Goal: Information Seeking & Learning: Compare options

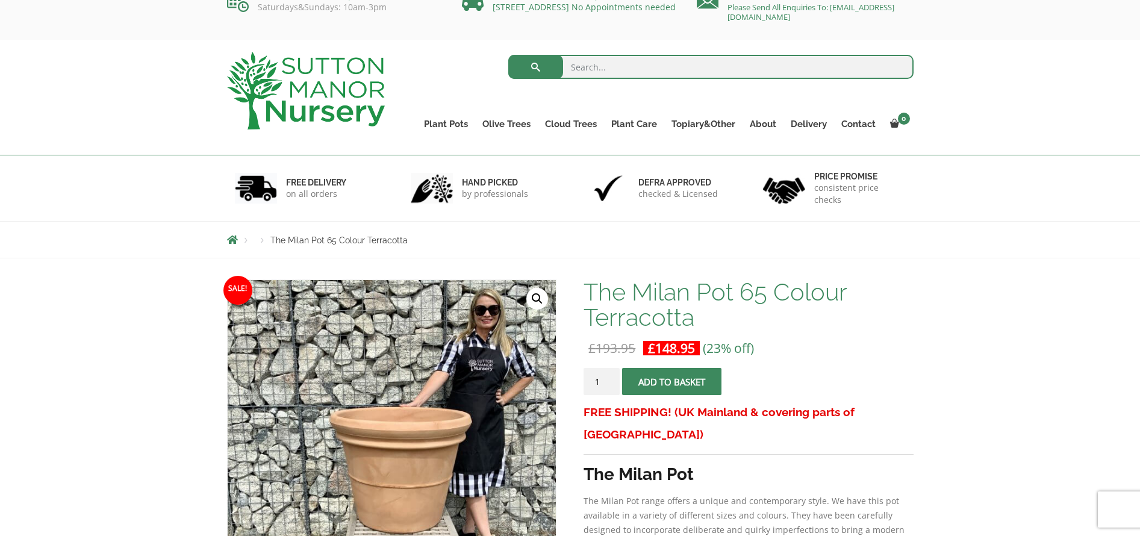
scroll to position [50, 0]
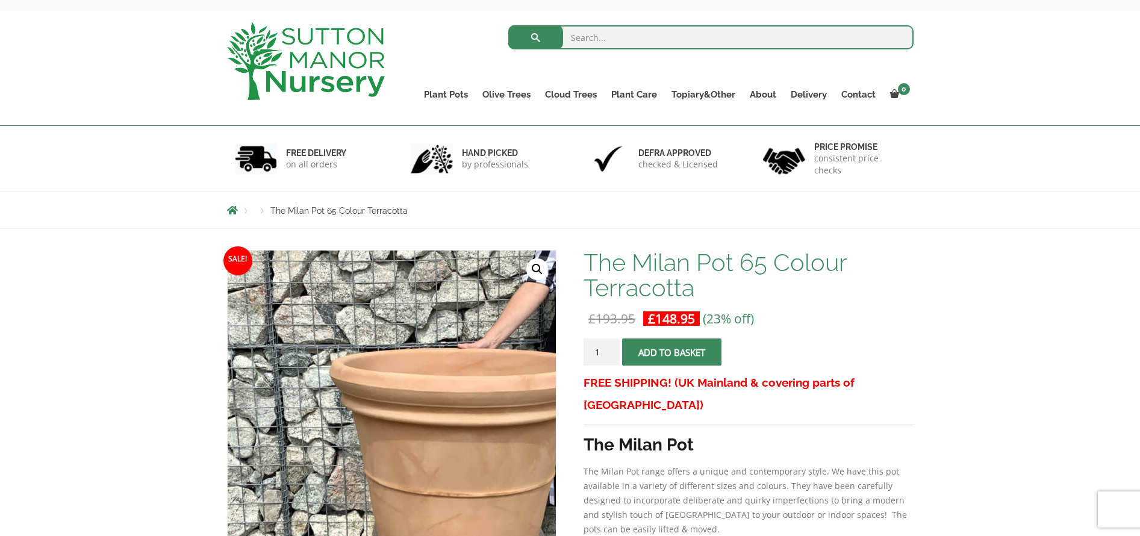
click at [329, 413] on img at bounding box center [444, 417] width 602 height 602
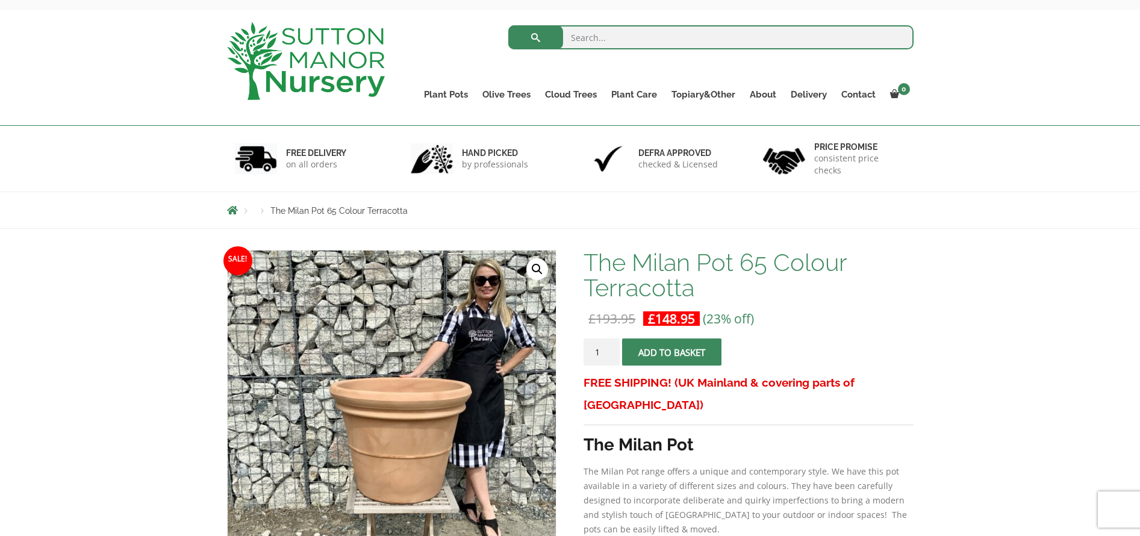
click at [534, 267] on link "🔍" at bounding box center [538, 269] width 22 height 22
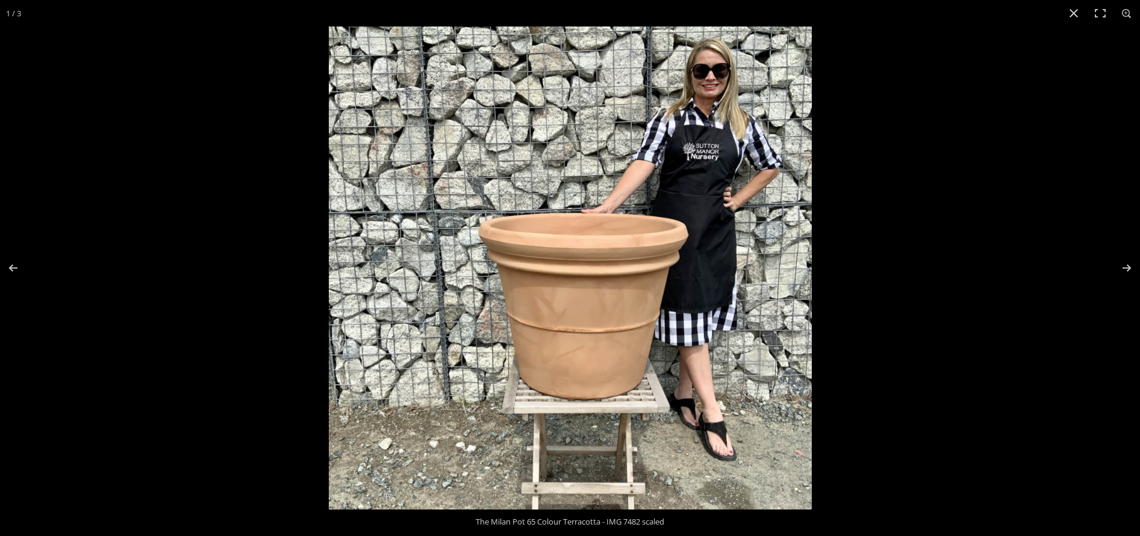
click at [541, 244] on img at bounding box center [570, 268] width 483 height 483
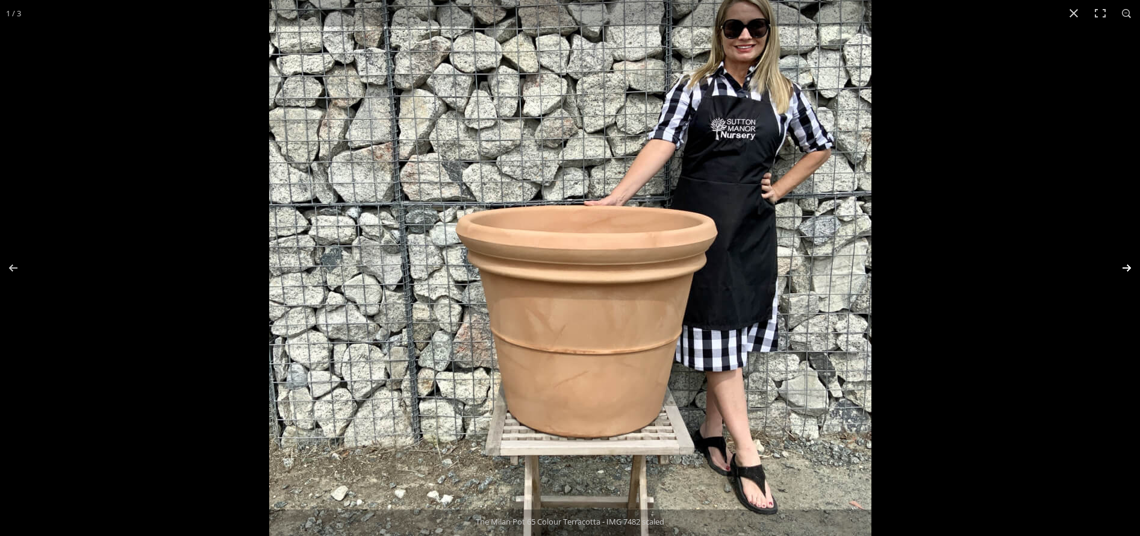
click at [1127, 263] on button "Next (arrow right)" at bounding box center [1119, 268] width 42 height 60
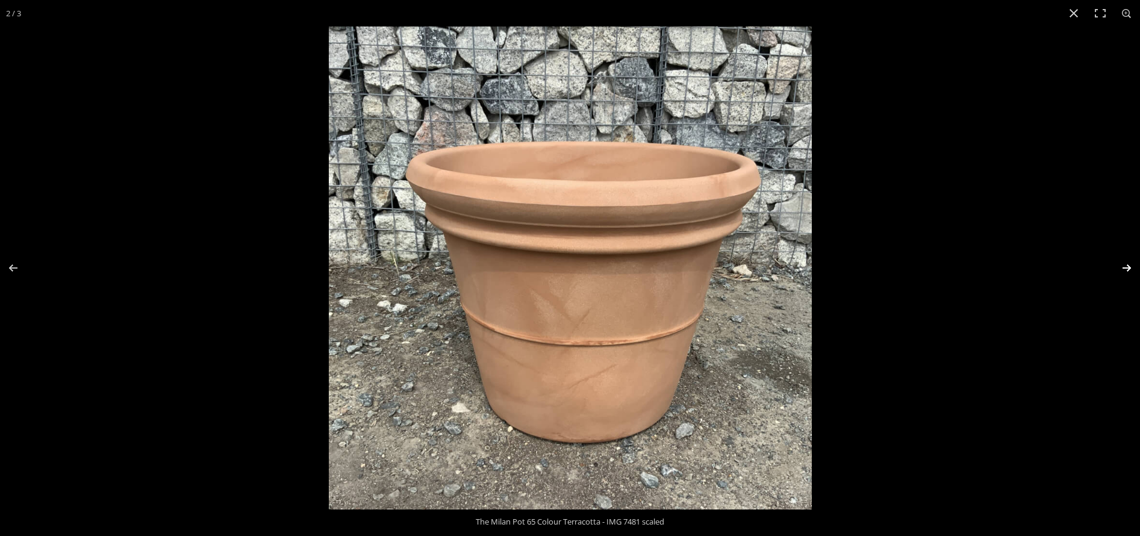
click at [1128, 264] on button "Next (arrow right)" at bounding box center [1119, 268] width 42 height 60
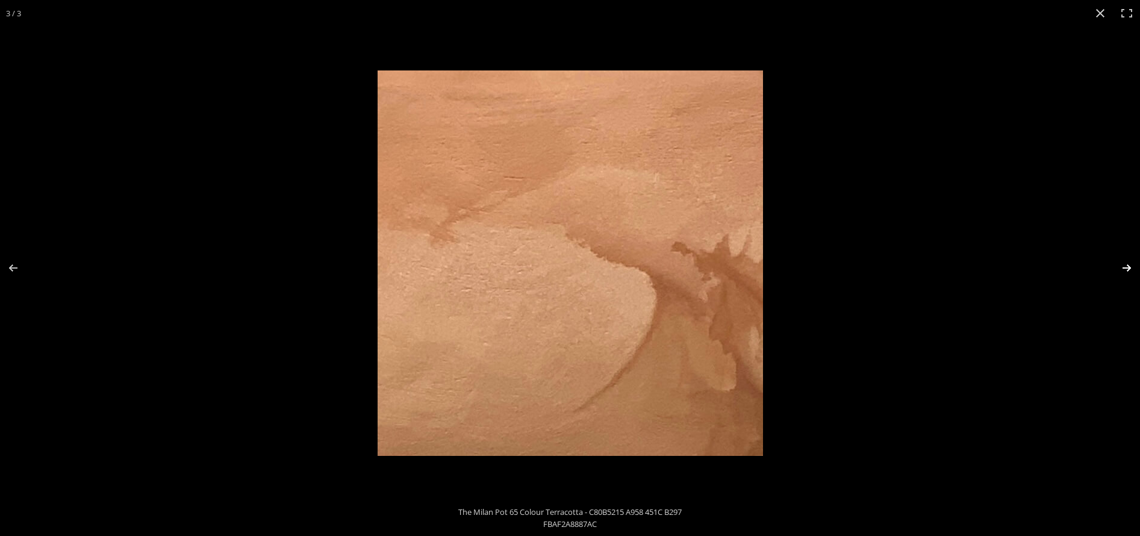
click at [1128, 264] on button "Next (arrow right)" at bounding box center [1119, 268] width 42 height 60
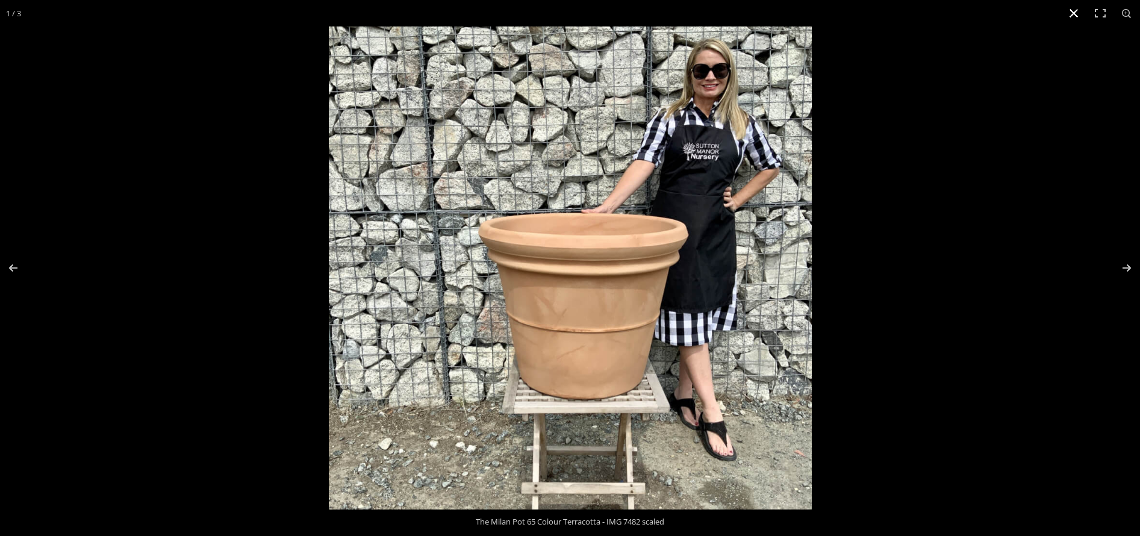
click at [1073, 10] on button "Close (Esc)" at bounding box center [1074, 13] width 27 height 27
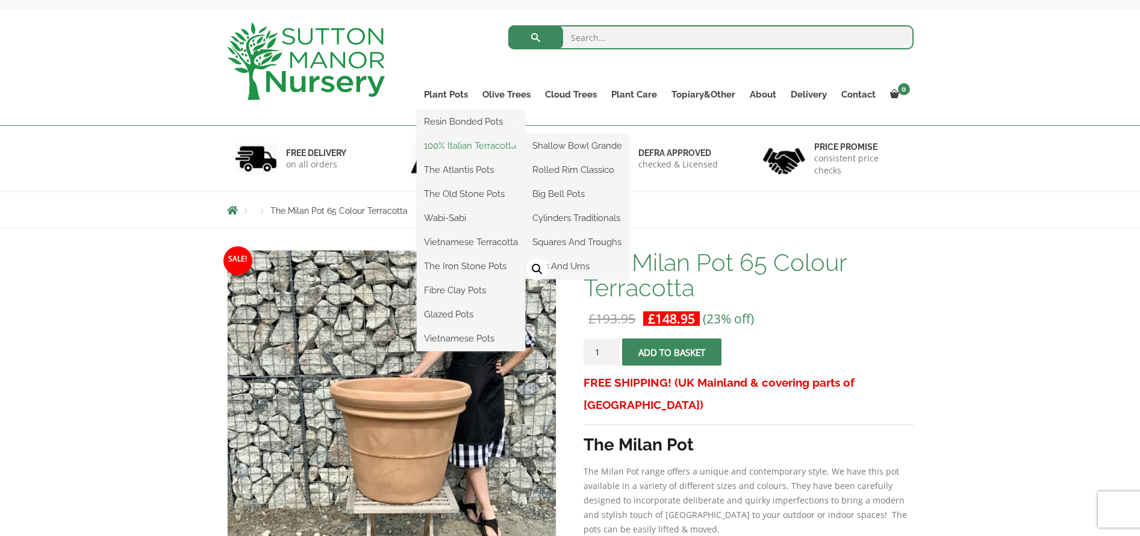
click at [439, 143] on link "100% Italian Terracotta" at bounding box center [471, 146] width 108 height 18
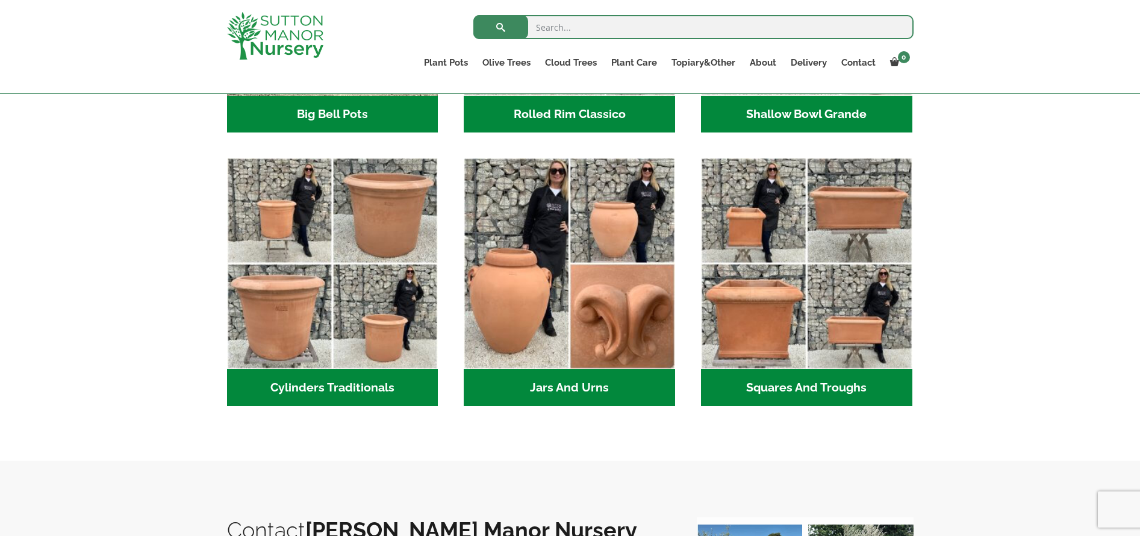
scroll to position [596, 0]
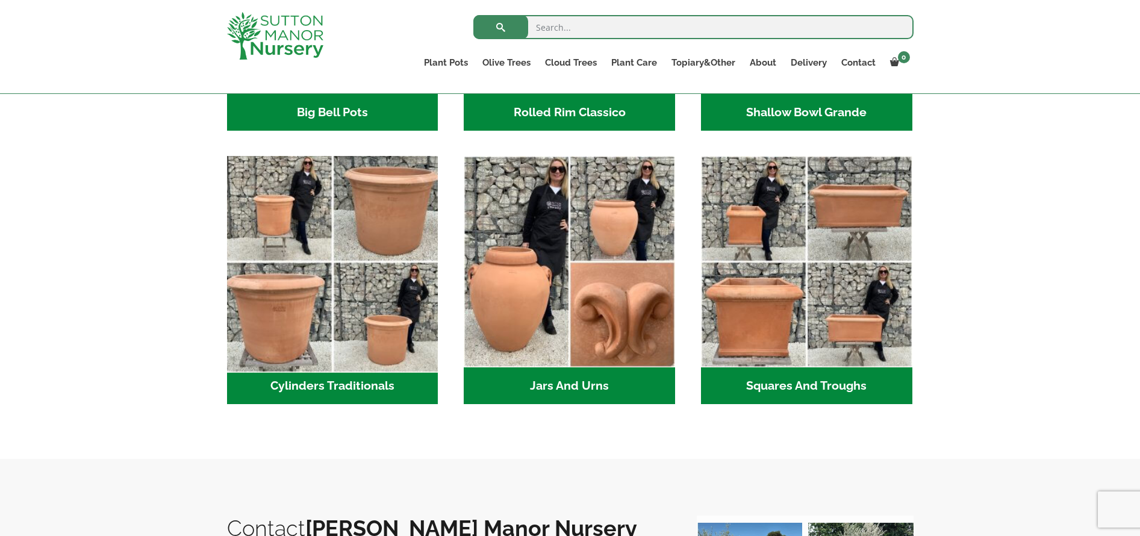
click at [311, 238] on img "Visit product category Cylinders Traditionals" at bounding box center [333, 262] width 222 height 222
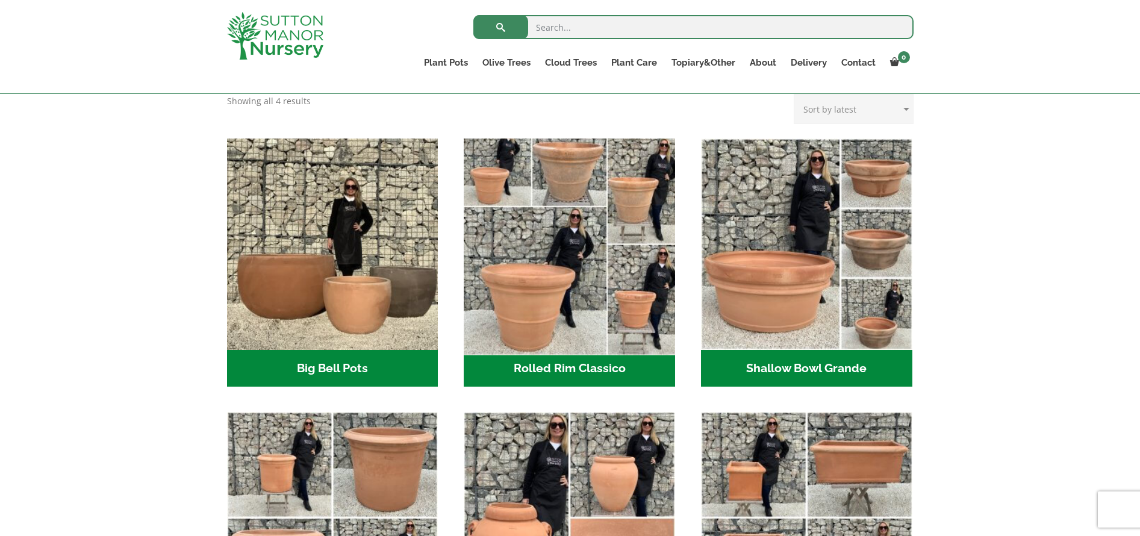
scroll to position [346, 0]
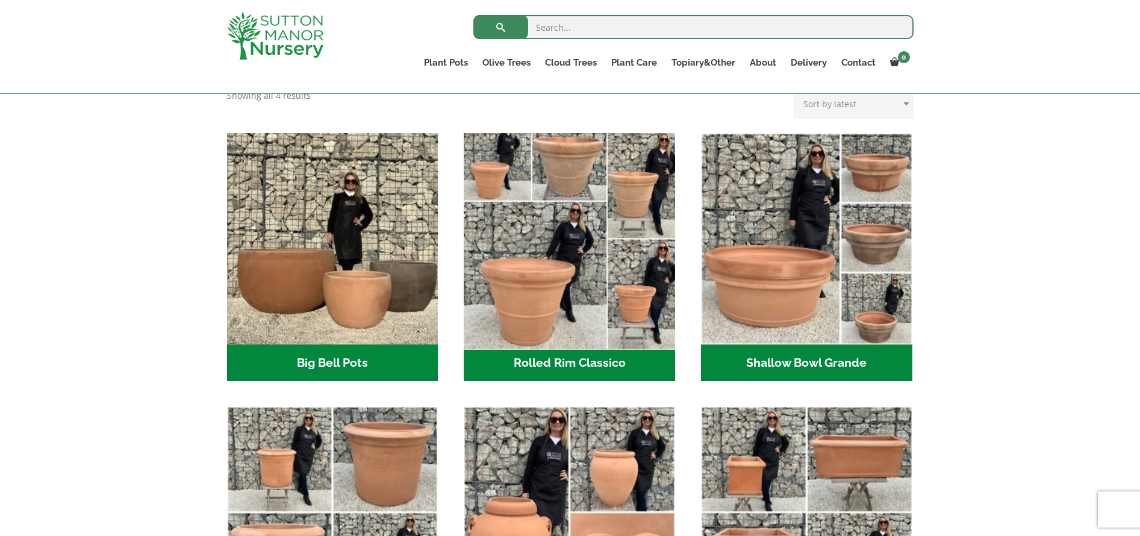
click at [474, 219] on img "Visit product category Rolled Rim Classico" at bounding box center [570, 239] width 222 height 222
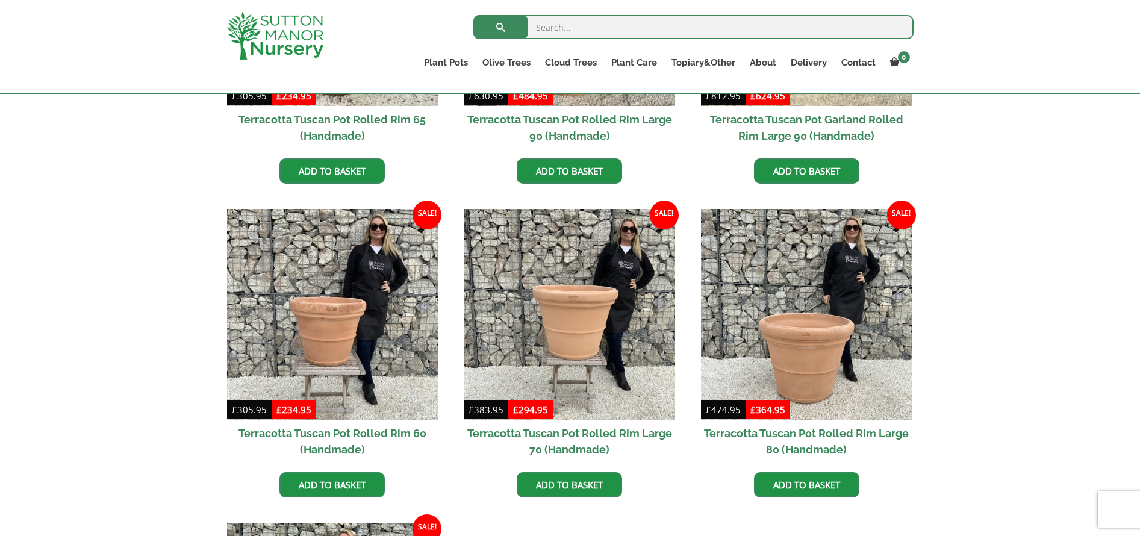
scroll to position [746, 0]
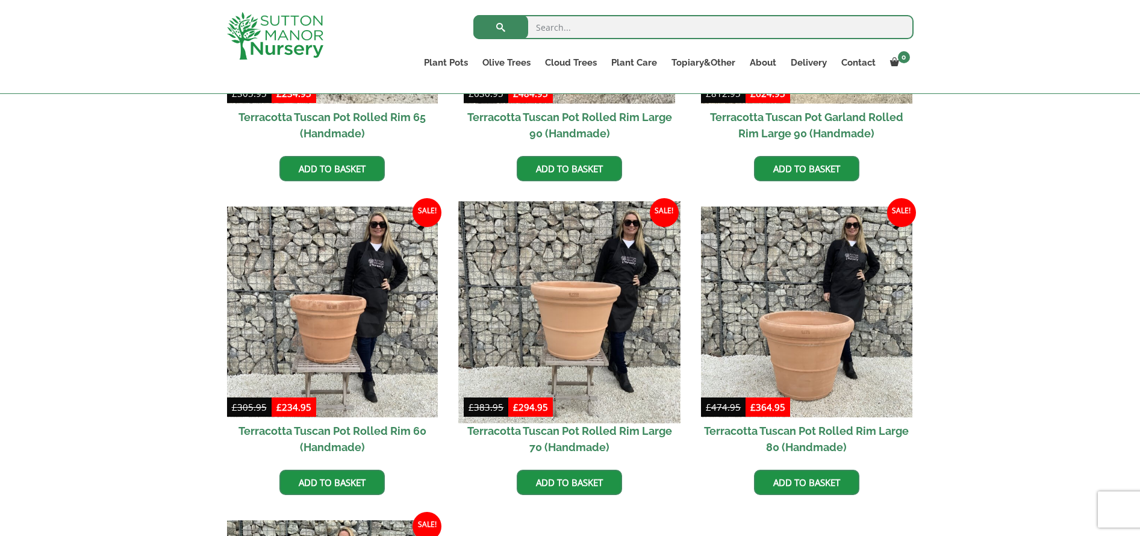
click at [559, 307] on img at bounding box center [570, 312] width 222 height 222
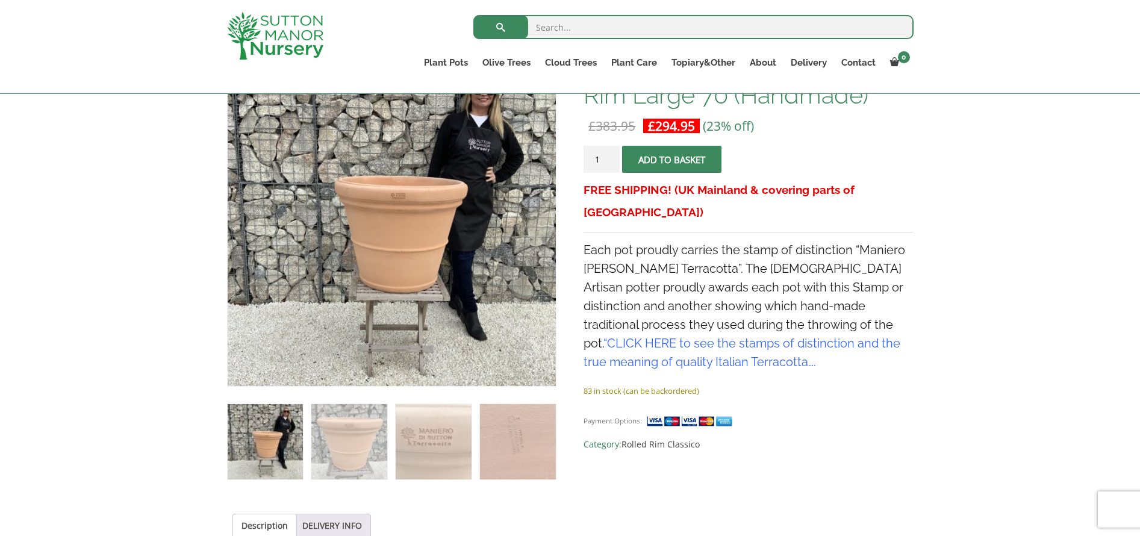
scroll to position [202, 0]
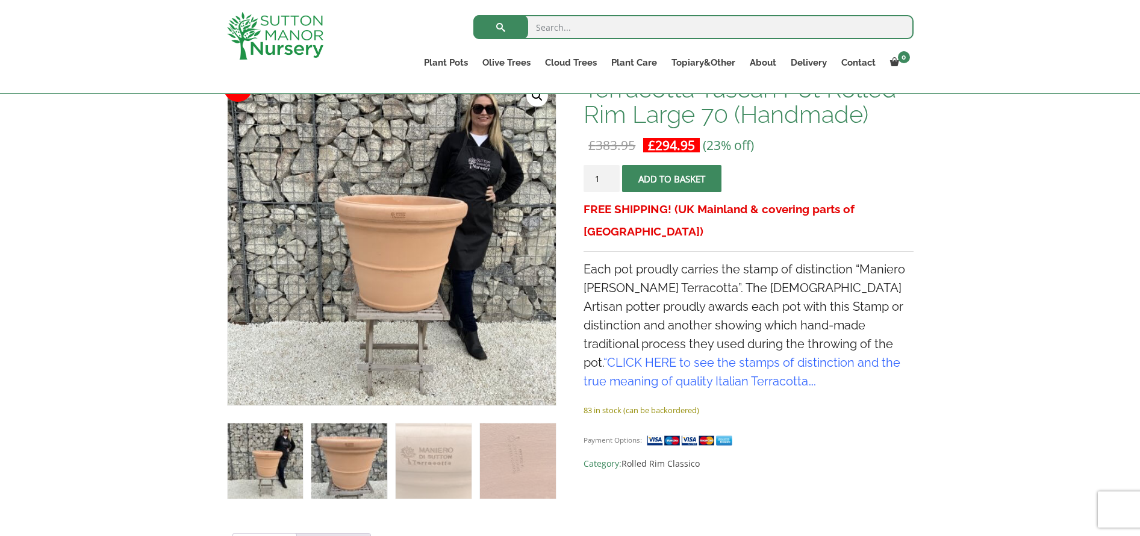
click at [354, 444] on img at bounding box center [348, 461] width 75 height 75
